Goal: Find contact information: Find contact information

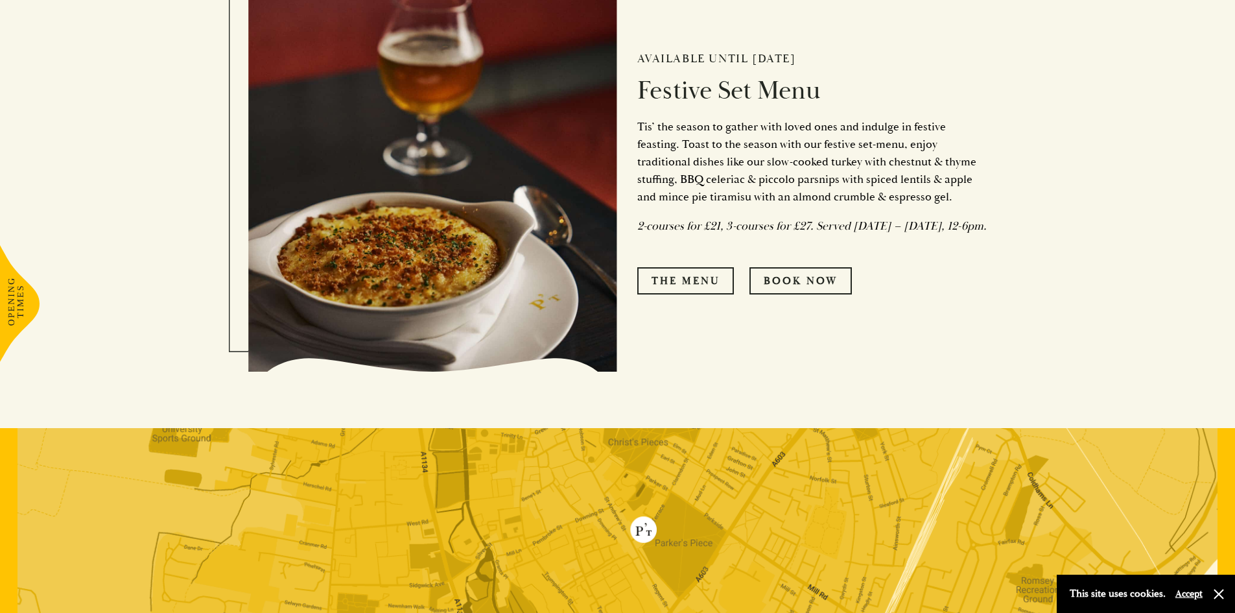
scroll to position [713, 0]
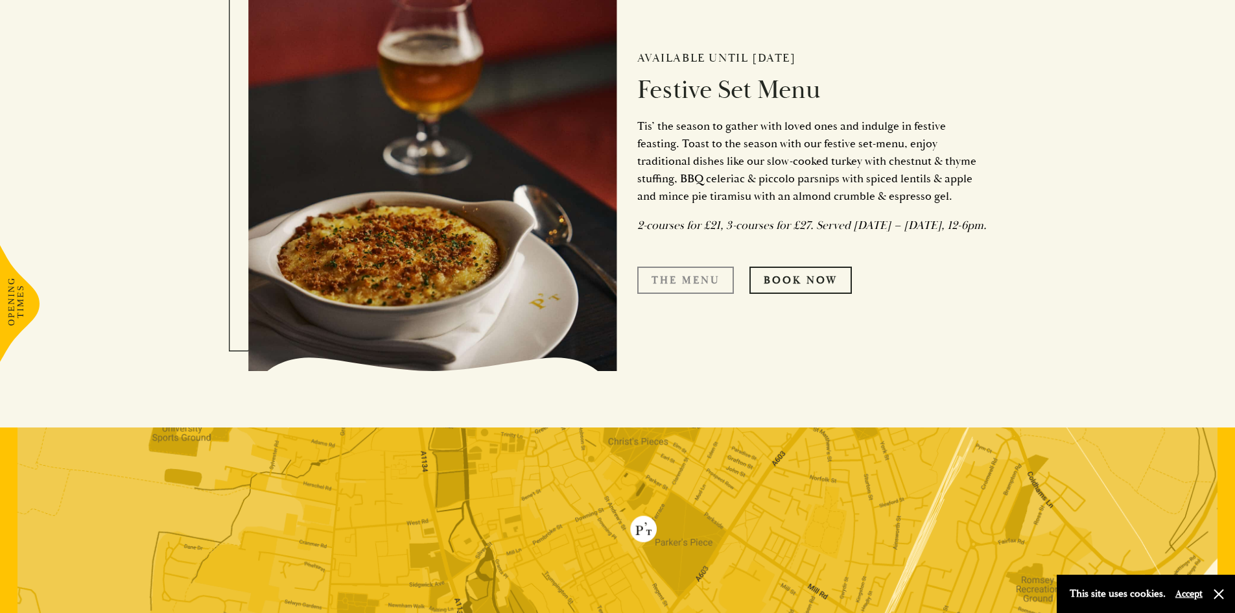
click at [692, 285] on link "The Menu" at bounding box center [685, 280] width 97 height 27
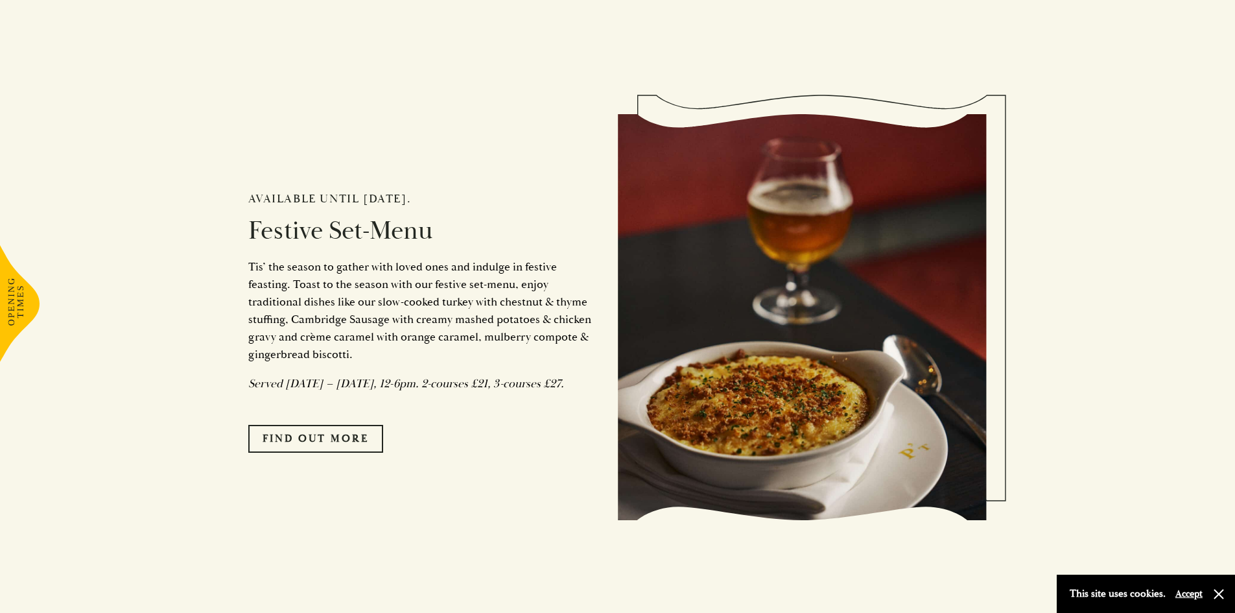
scroll to position [1167, 0]
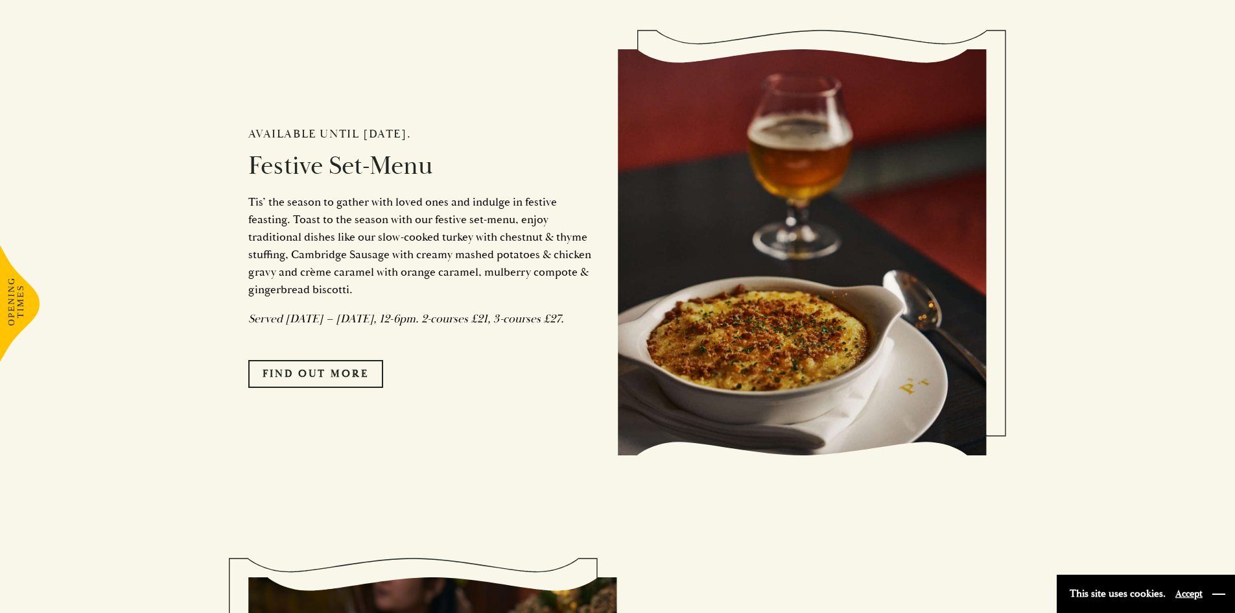
click at [1215, 593] on button "button" at bounding box center [1219, 594] width 13 height 13
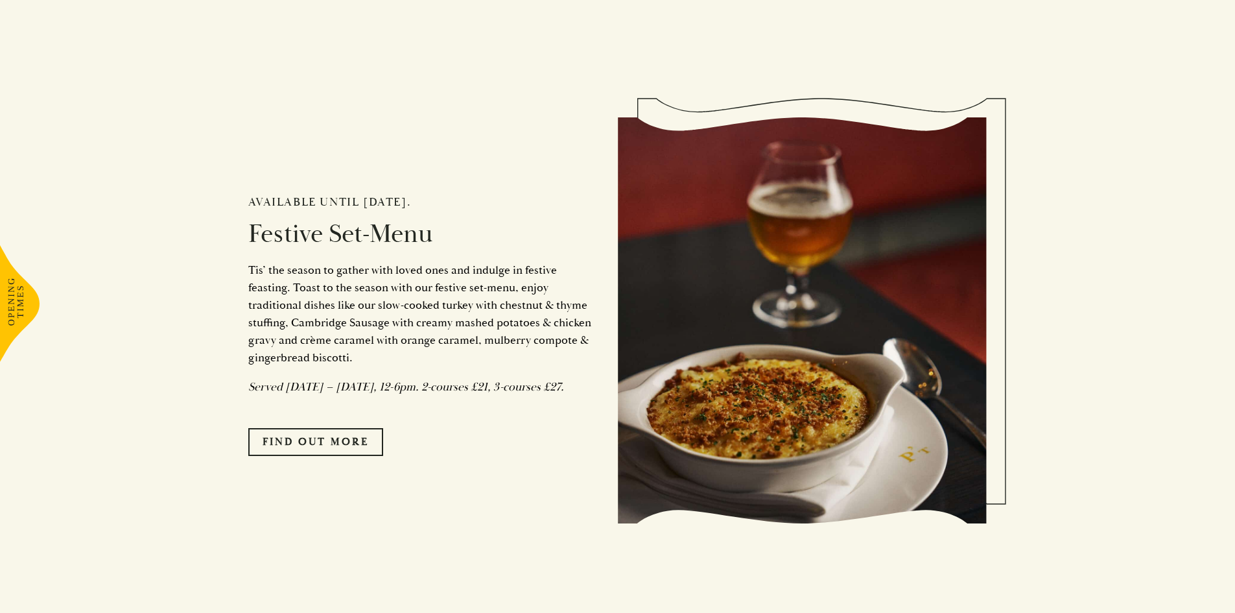
scroll to position [1232, 0]
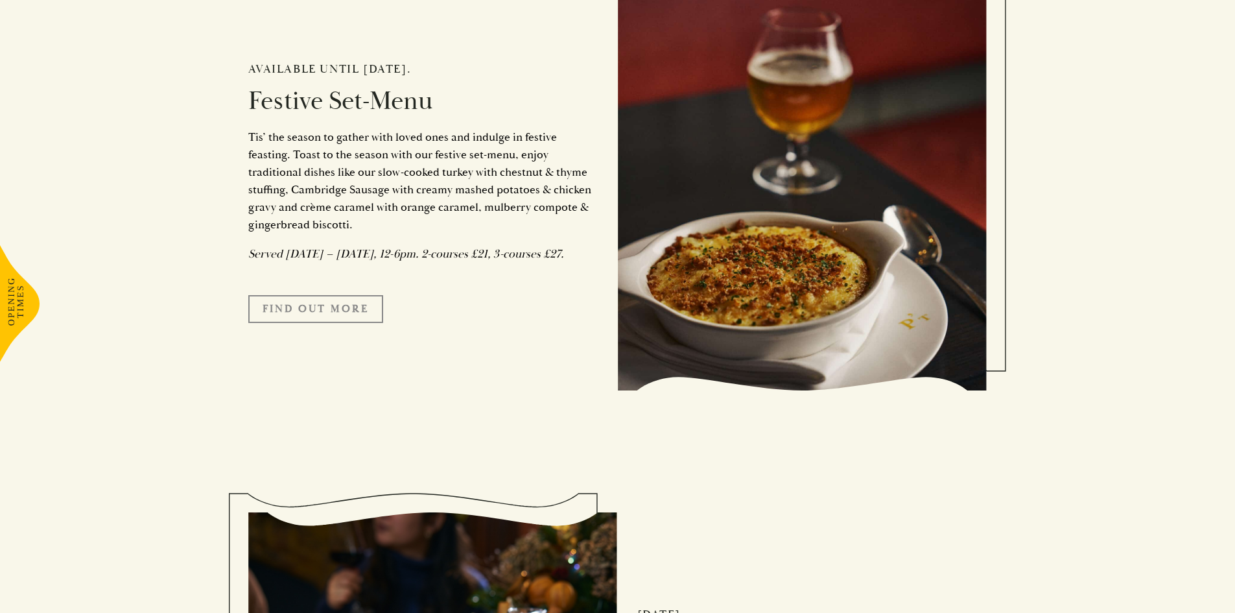
click at [341, 322] on link "FIND OUT MORE" at bounding box center [315, 308] width 135 height 27
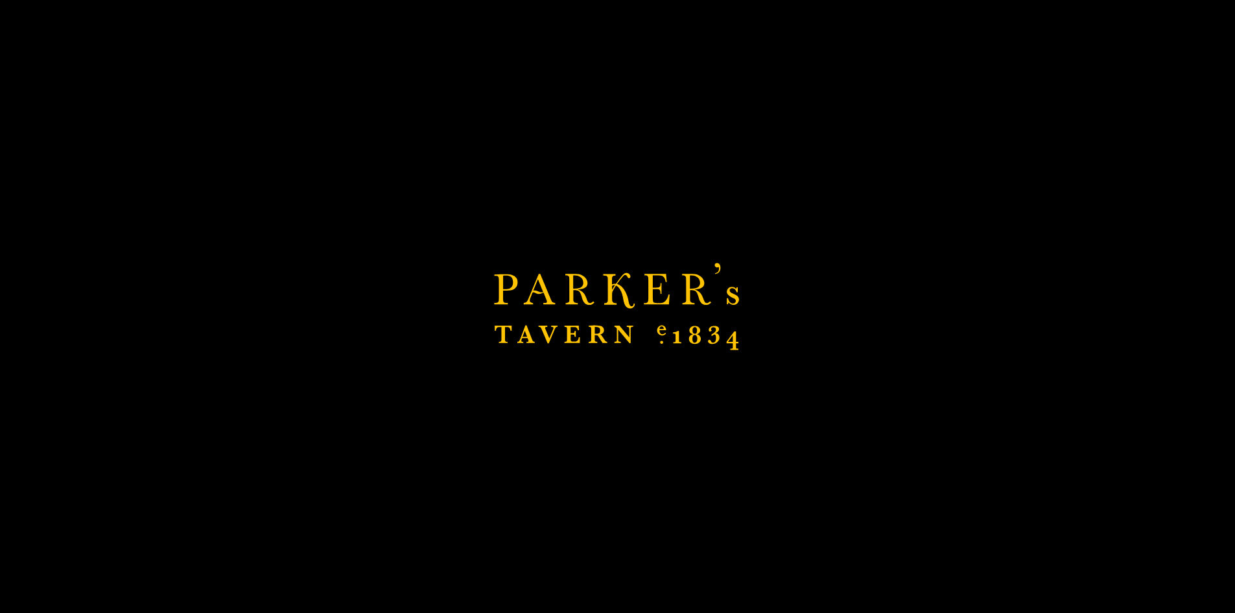
scroll to position [2334, 0]
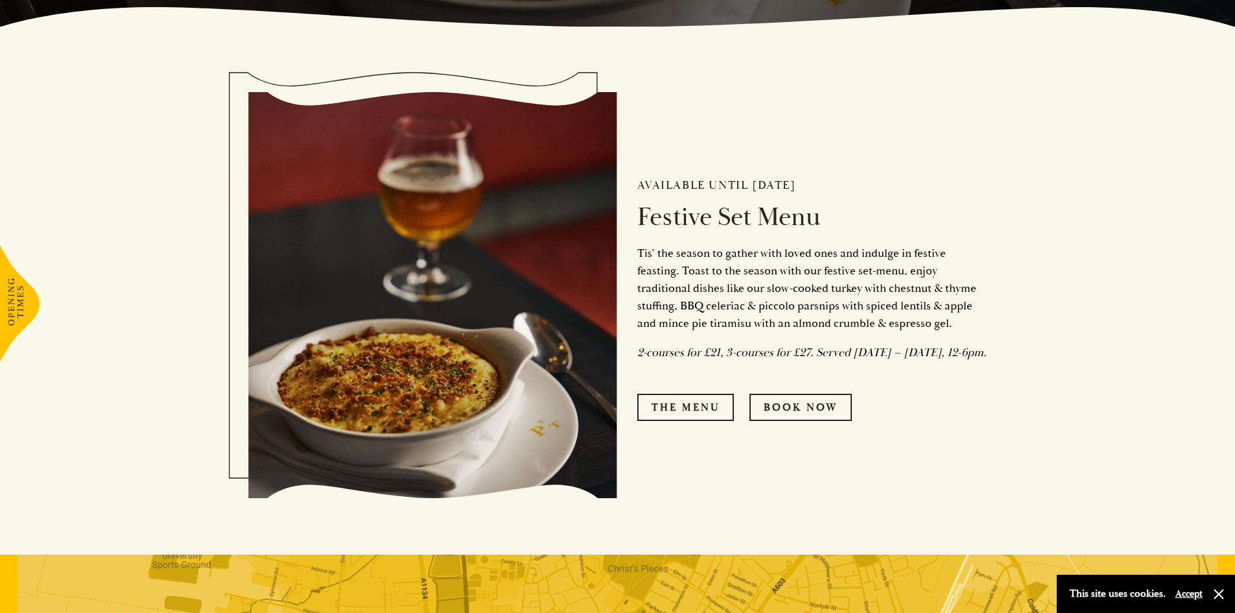
scroll to position [750, 0]
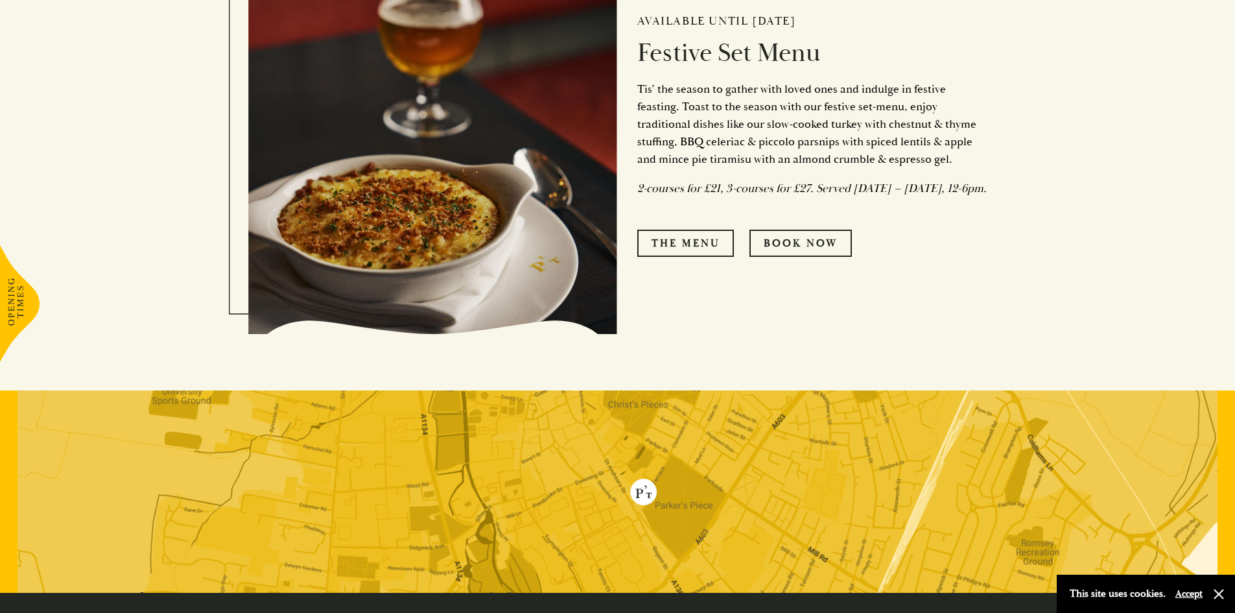
click at [1181, 599] on button "Accept" at bounding box center [1189, 594] width 27 height 12
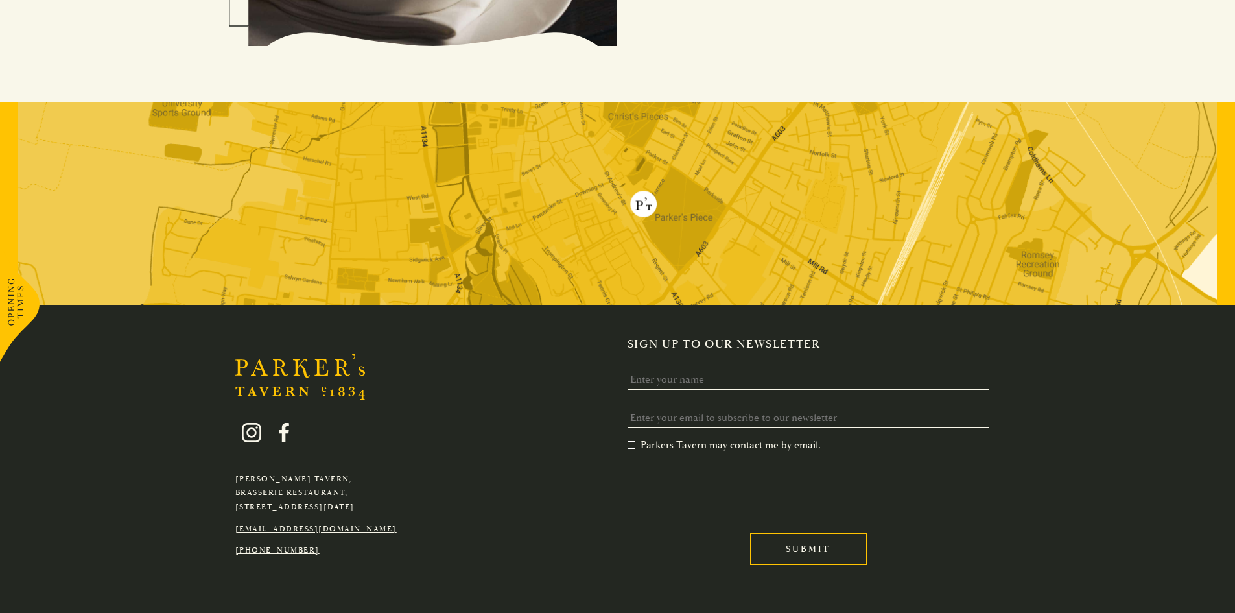
scroll to position [1074, 0]
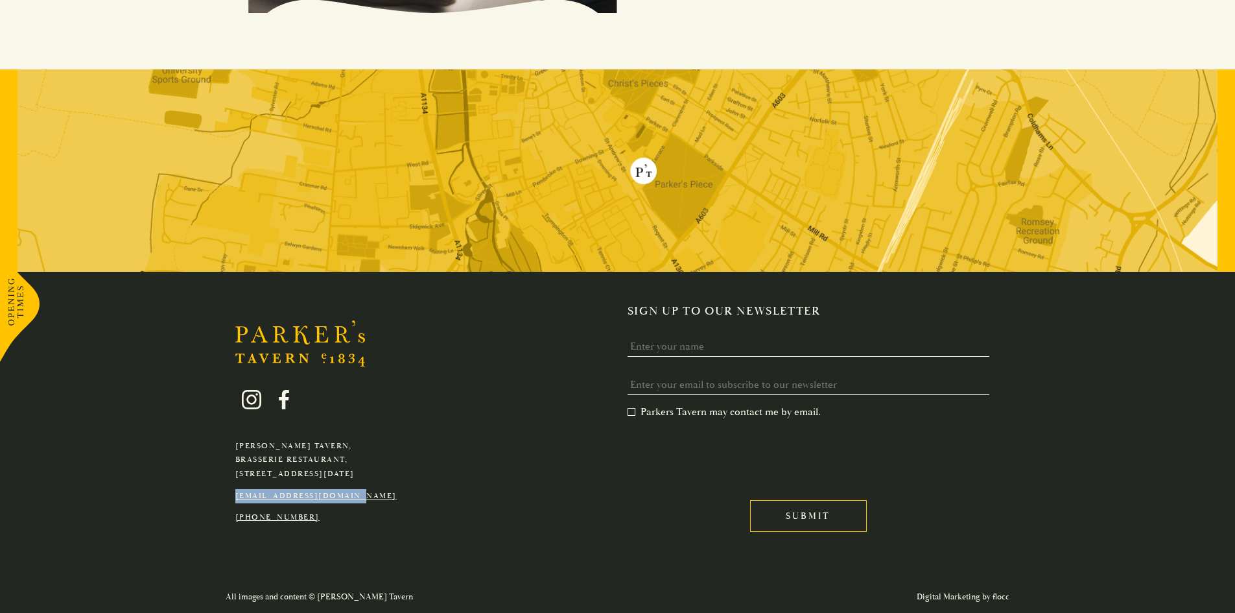
drag, startPoint x: 388, startPoint y: 496, endPoint x: 227, endPoint y: 497, distance: 160.8
click at [227, 497] on div "Parker's Tavern, Brasserie Restaurant, Regent Street, Cambridge, CB2 1AD hello@…" at bounding box center [316, 447] width 181 height 154
copy link "[EMAIL_ADDRESS][DOMAIN_NAME]"
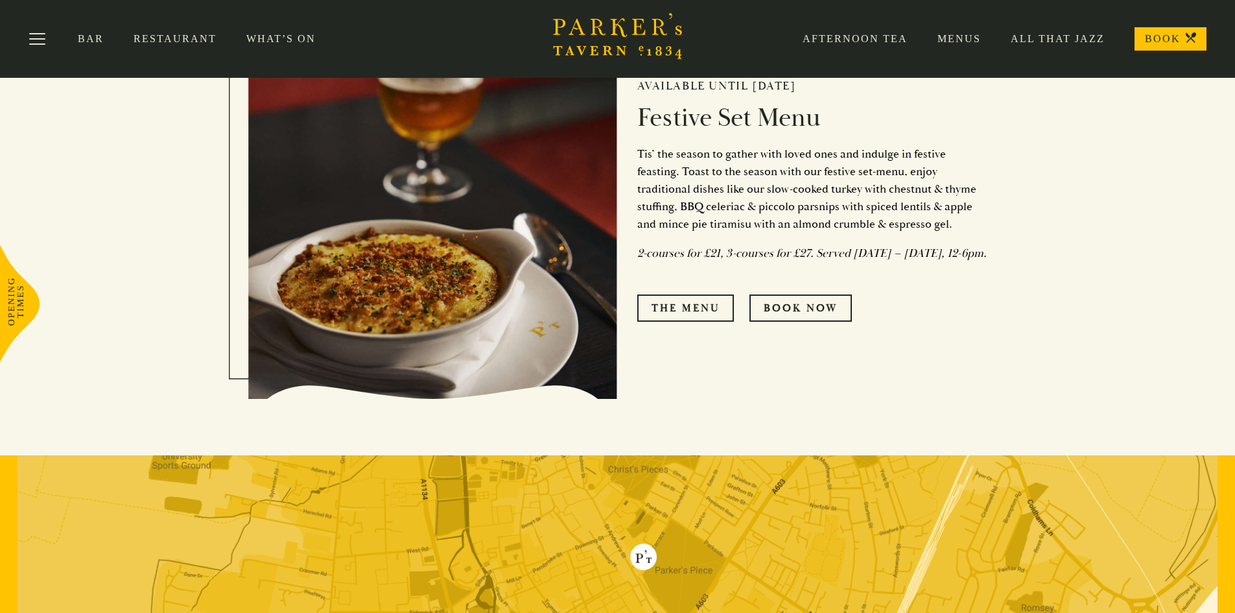
scroll to position [361, 0]
